Goal: Information Seeking & Learning: Learn about a topic

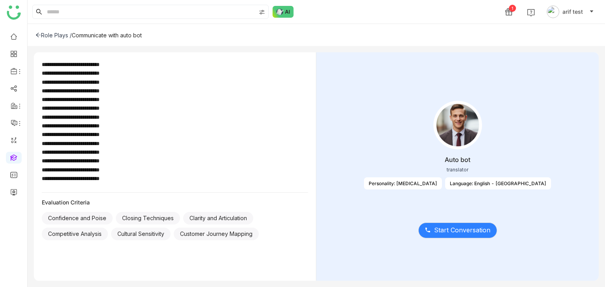
click at [436, 189] on div "Auto bot translator Personality: [MEDICAL_DATA] Language: English - [GEOGRAPHIC…" at bounding box center [457, 150] width 258 height 118
click at [442, 186] on div "Personality: [MEDICAL_DATA]" at bounding box center [403, 184] width 78 height 12
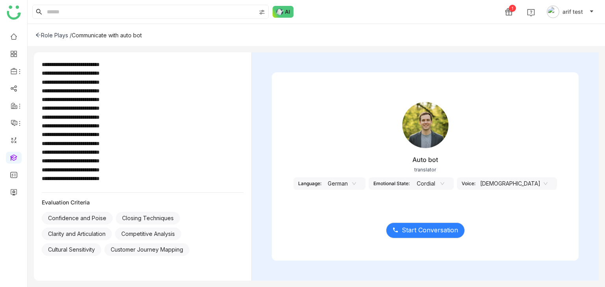
click at [356, 180] on nz-select-item "German" at bounding box center [341, 184] width 30 height 12
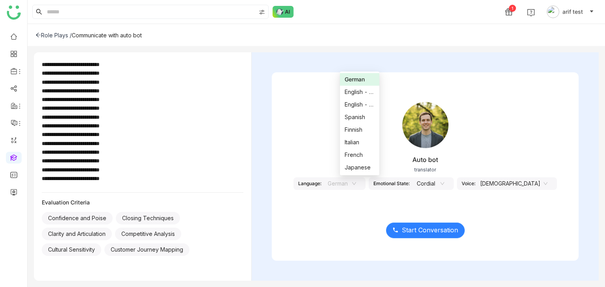
click at [435, 237] on button "Start Conversation" at bounding box center [425, 231] width 79 height 16
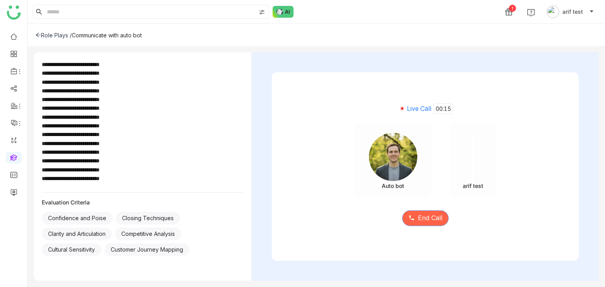
click at [419, 215] on span "End Call" at bounding box center [430, 218] width 24 height 10
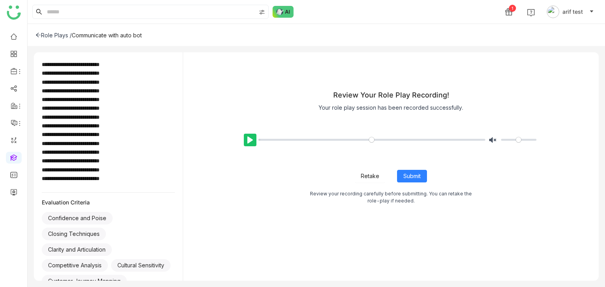
click at [249, 134] on button "Pause Play" at bounding box center [250, 140] width 13 height 13
click at [378, 176] on span "Retake" at bounding box center [370, 176] width 19 height 9
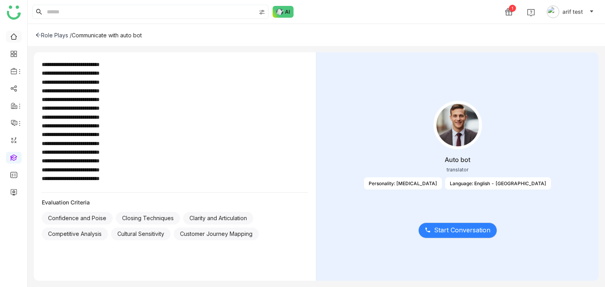
click at [13, 33] on link at bounding box center [13, 36] width 7 height 7
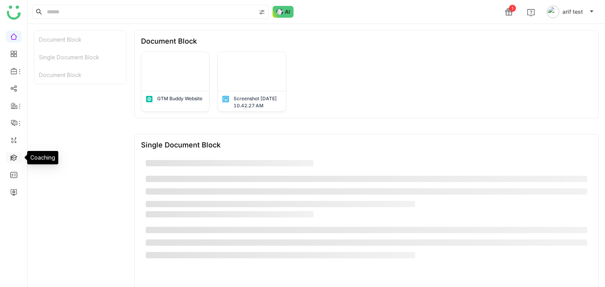
click at [10, 156] on link at bounding box center [13, 157] width 7 height 7
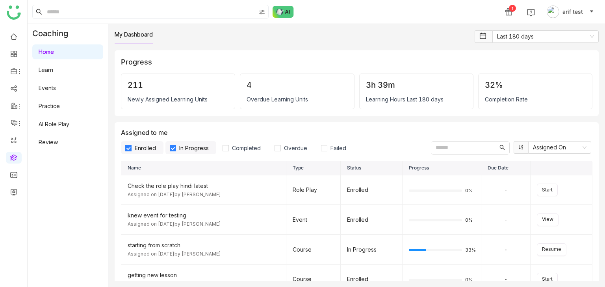
click at [54, 48] on link "Home" at bounding box center [46, 51] width 15 height 7
click at [144, 152] on label "Enrolled" at bounding box center [142, 147] width 43 height 13
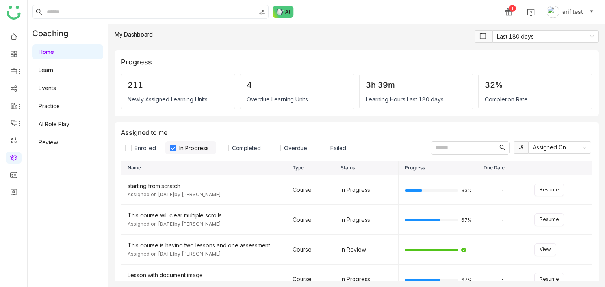
click at [190, 148] on span "In Progress" at bounding box center [194, 148] width 36 height 7
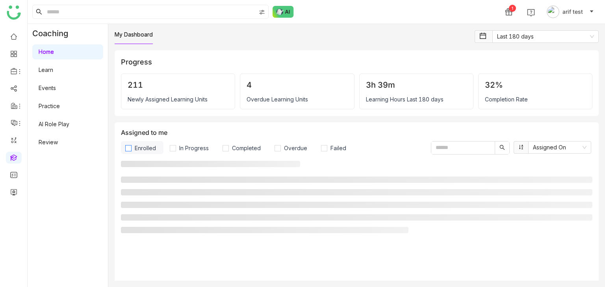
click at [150, 149] on span "Enrolled" at bounding box center [146, 148] width 28 height 7
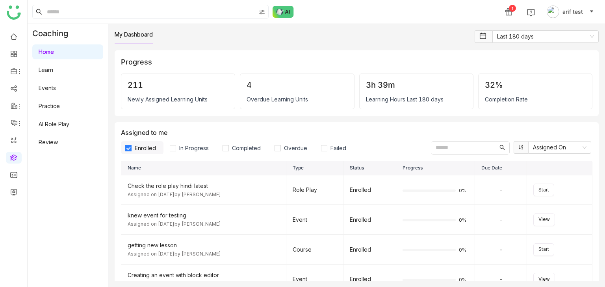
click at [485, 145] on input "text" at bounding box center [462, 148] width 63 height 13
click at [469, 147] on input "text" at bounding box center [462, 148] width 63 height 13
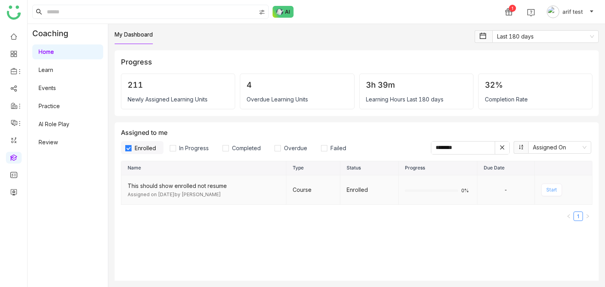
type input "********"
click at [550, 188] on span "Start" at bounding box center [551, 190] width 11 height 7
click at [546, 187] on span "Start" at bounding box center [551, 190] width 11 height 7
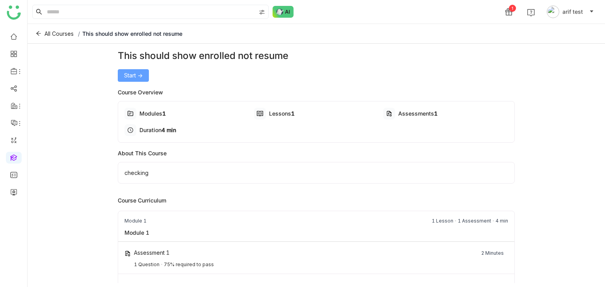
click at [135, 73] on span "Start ->" at bounding box center [133, 75] width 19 height 9
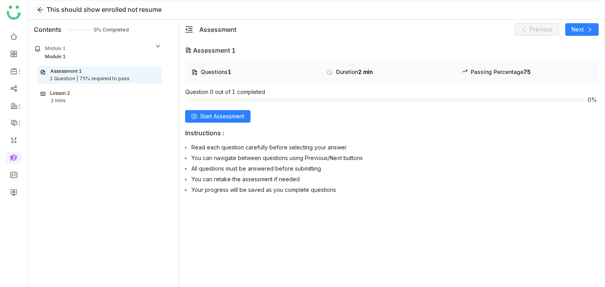
click at [43, 12] on icon at bounding box center [40, 10] width 6 height 6
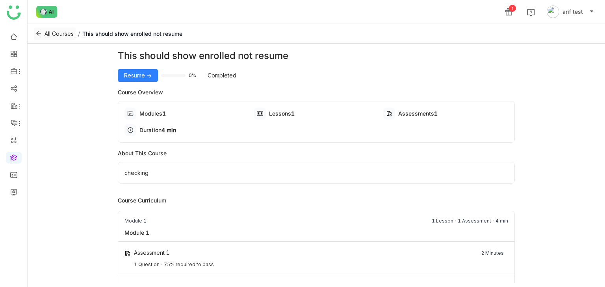
click at [39, 31] on icon at bounding box center [39, 34] width 6 height 6
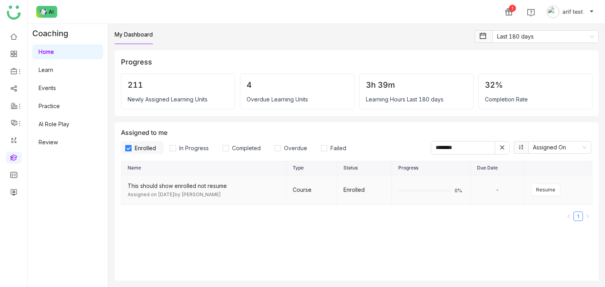
drag, startPoint x: 364, startPoint y: 191, endPoint x: 333, endPoint y: 189, distance: 31.2
click at [333, 189] on tr "This should show enrolled not resume Assigned on Sep 17, 2025 by Arif uddin Cou…" at bounding box center [356, 191] width 471 height 30
click at [369, 244] on div "Name Type Status Progress Due Date This should show enrolled not resume Assigne…" at bounding box center [356, 243] width 471 height 165
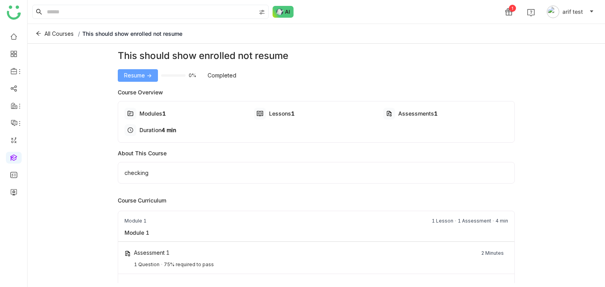
click at [139, 77] on span "Resume ->" at bounding box center [138, 75] width 28 height 9
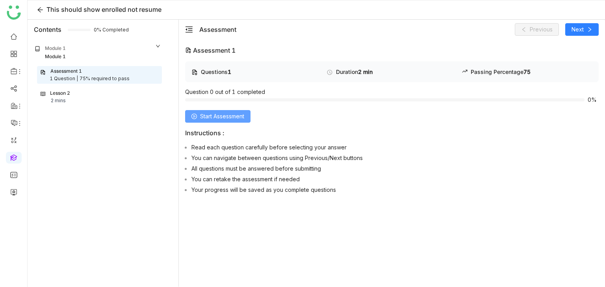
click at [195, 117] on icon at bounding box center [194, 117] width 6 height 6
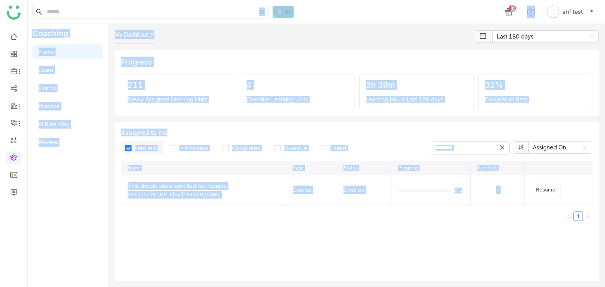
drag, startPoint x: 452, startPoint y: 211, endPoint x: 199, endPoint y: -34, distance: 352.9
click at [199, 0] on html "1 arif test Coaching Home Learn Events Practice AI Role Play Review My Dashboar…" at bounding box center [302, 143] width 605 height 287
click at [329, 23] on div "1 arif test" at bounding box center [316, 12] width 577 height 24
